Goal: Task Accomplishment & Management: Use online tool/utility

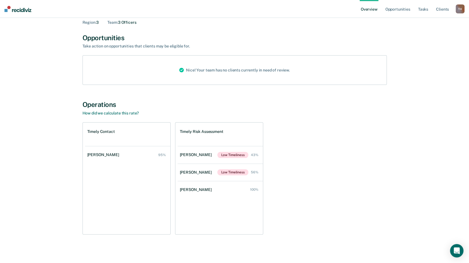
scroll to position [28, 0]
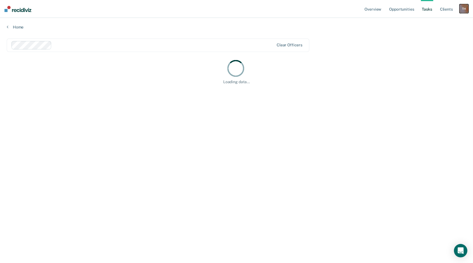
click at [463, 10] on div "T H" at bounding box center [463, 8] width 9 height 9
click at [437, 37] on link "Log Out" at bounding box center [441, 36] width 45 height 5
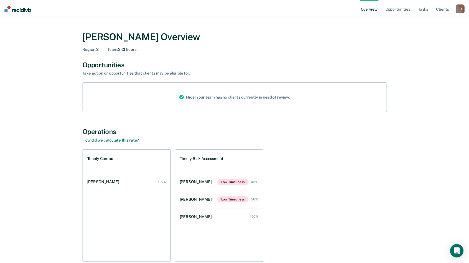
scroll to position [28, 0]
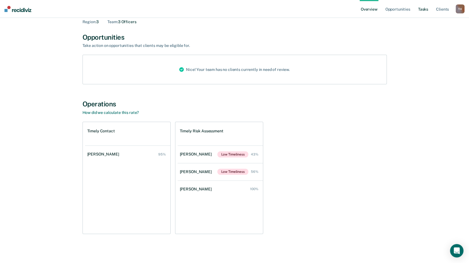
click at [418, 11] on link "Tasks" at bounding box center [423, 9] width 12 height 18
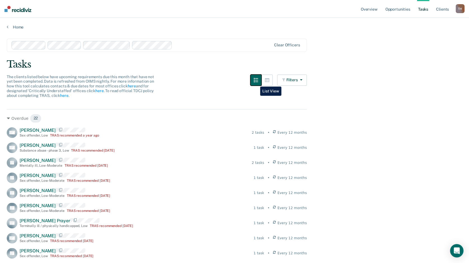
click at [256, 82] on button "button" at bounding box center [255, 80] width 11 height 11
click at [268, 82] on icon "button" at bounding box center [267, 80] width 4 height 4
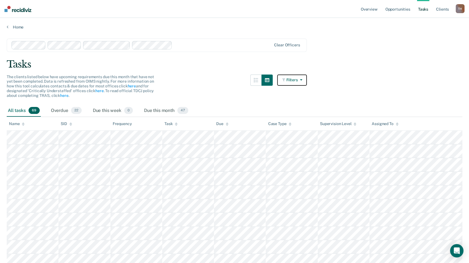
click at [303, 82] on button "Filters" at bounding box center [292, 80] width 30 height 11
click at [300, 81] on icon "button" at bounding box center [299, 80] width 4 height 4
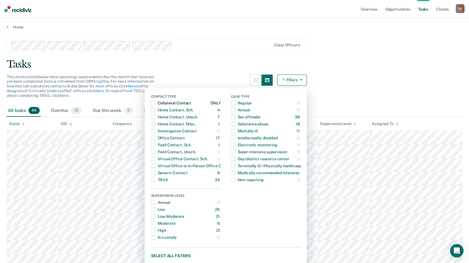
click at [158, 102] on div "Collateral Contact" at bounding box center [171, 103] width 40 height 9
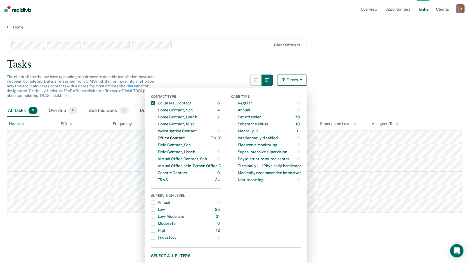
click at [154, 136] on span "button" at bounding box center [153, 138] width 4 height 4
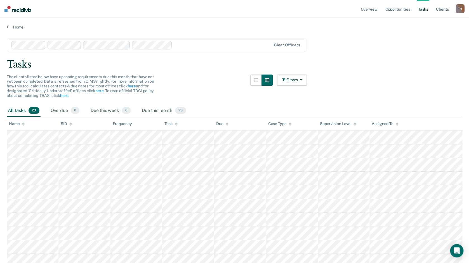
click at [276, 81] on div "Filters Contact Type Collateral Contact 6 ONLY Home Contact, Sch. 4 ONLY Home C…" at bounding box center [278, 90] width 56 height 30
click at [272, 80] on button "button" at bounding box center [266, 80] width 11 height 11
click at [307, 79] on button "Filters" at bounding box center [292, 80] width 30 height 11
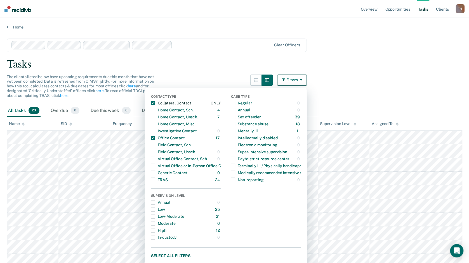
click at [155, 103] on span "button" at bounding box center [153, 103] width 4 height 4
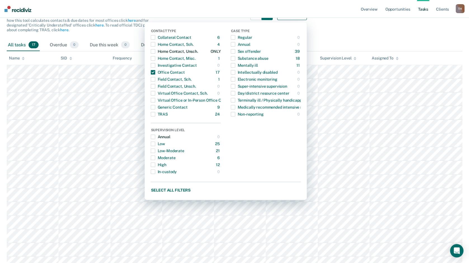
scroll to position [56, 0]
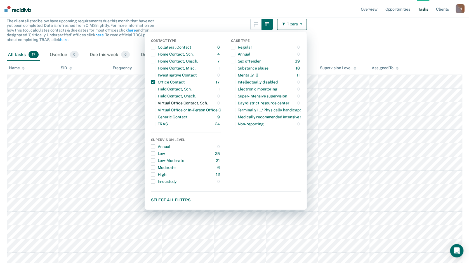
click at [155, 104] on span "button" at bounding box center [153, 103] width 4 height 4
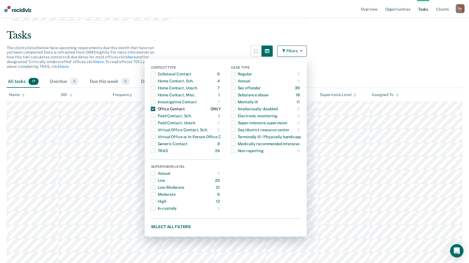
scroll to position [0, 0]
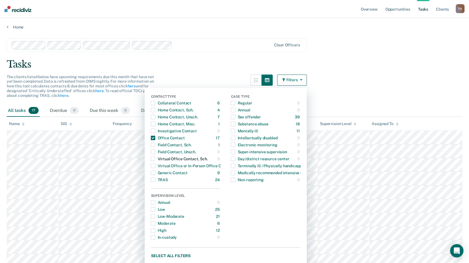
click at [155, 160] on span "button" at bounding box center [153, 159] width 4 height 4
click at [155, 153] on span "button" at bounding box center [153, 152] width 4 height 4
click at [224, 72] on main "Clear officers Tasks The clients listed below have upcoming requirements due th…" at bounding box center [234, 207] width 469 height 355
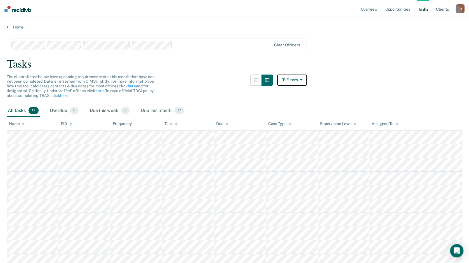
click at [302, 78] on icon "button" at bounding box center [299, 80] width 4 height 4
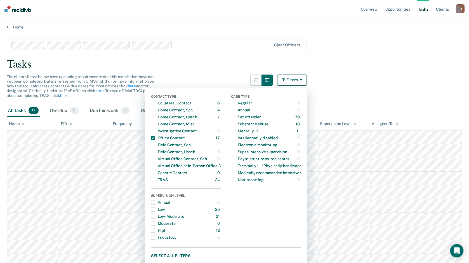
click at [290, 59] on div "Tasks" at bounding box center [234, 64] width 455 height 11
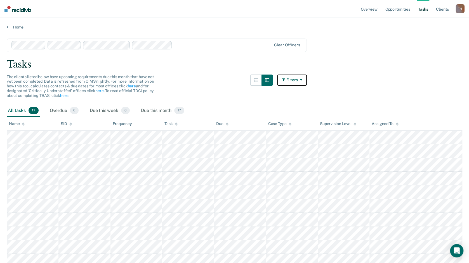
click at [302, 80] on icon "button" at bounding box center [299, 80] width 4 height 4
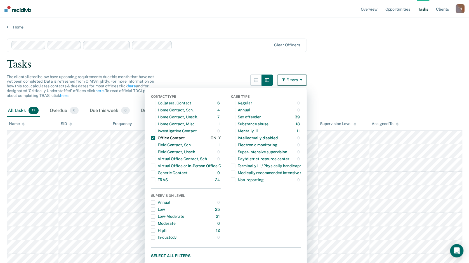
click at [155, 137] on span "button" at bounding box center [153, 138] width 4 height 4
click at [192, 78] on div "The clients listed below have upcoming requirements due this month that have no…" at bounding box center [157, 90] width 300 height 30
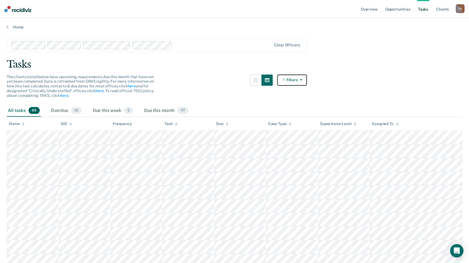
click at [307, 83] on button "Filters" at bounding box center [292, 80] width 30 height 11
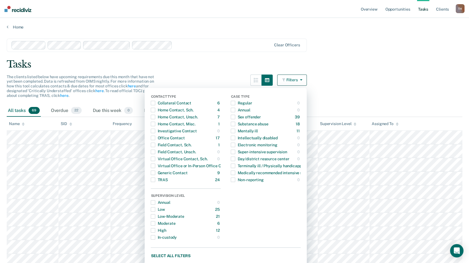
drag, startPoint x: 327, startPoint y: 44, endPoint x: 311, endPoint y: 60, distance: 21.9
click at [311, 60] on div "Tasks" at bounding box center [234, 64] width 455 height 11
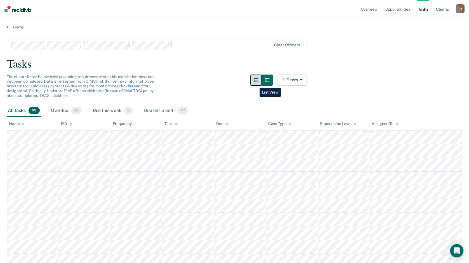
click at [255, 84] on button "button" at bounding box center [255, 80] width 11 height 11
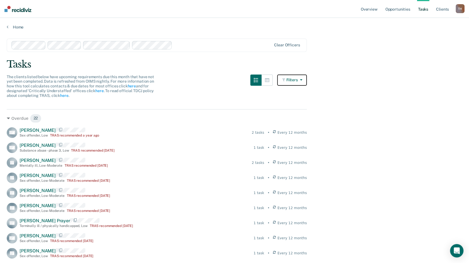
click at [307, 81] on button "Filters" at bounding box center [292, 80] width 30 height 11
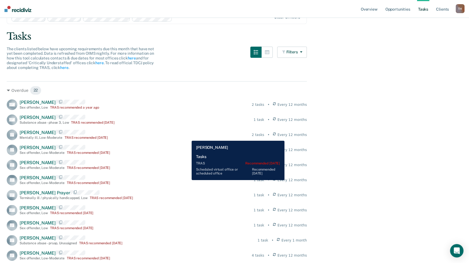
scroll to position [56, 0]
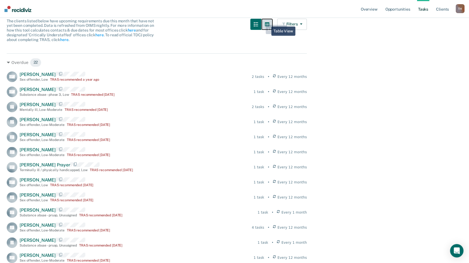
click at [267, 23] on icon "button" at bounding box center [267, 24] width 4 height 4
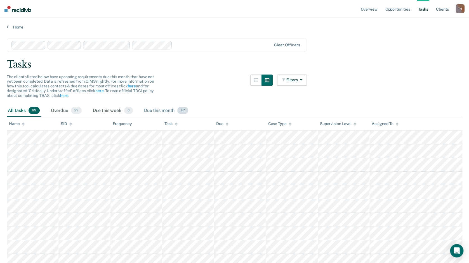
scroll to position [28, 0]
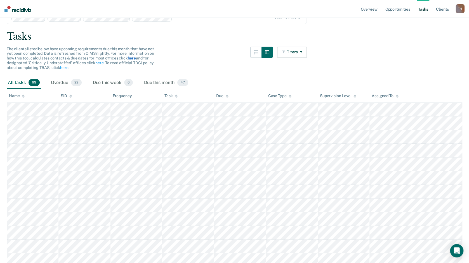
click at [131, 58] on link "here" at bounding box center [131, 58] width 8 height 4
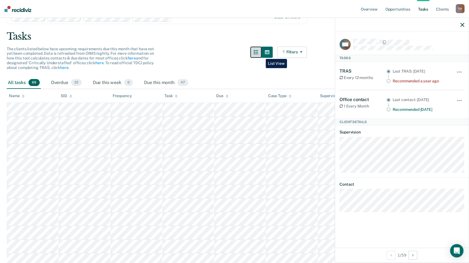
click at [261, 55] on button "button" at bounding box center [255, 52] width 11 height 11
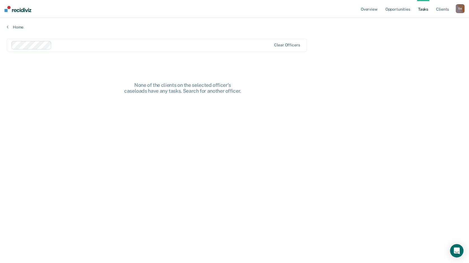
scroll to position [0, 0]
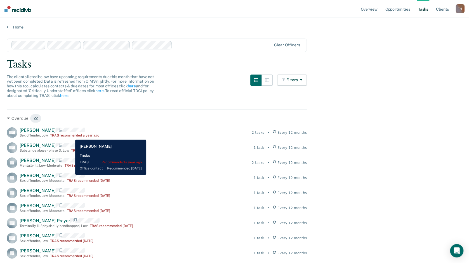
click at [71, 136] on div "TRAS recommended a year ago" at bounding box center [74, 136] width 49 height 4
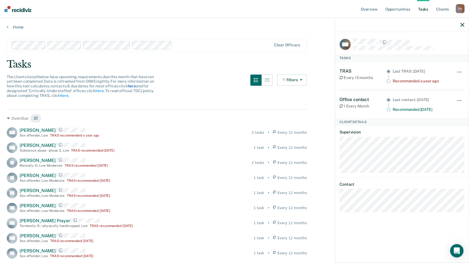
click at [129, 86] on link "here" at bounding box center [131, 86] width 8 height 4
